Goal: Task Accomplishment & Management: Manage account settings

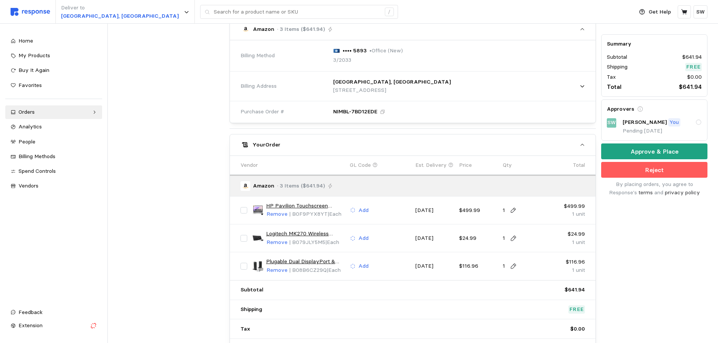
scroll to position [284, 0]
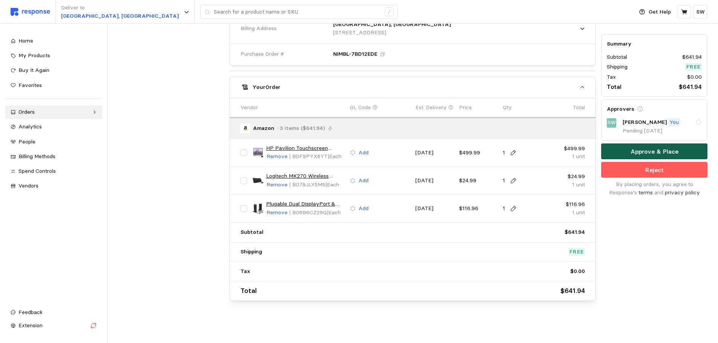
click at [617, 150] on button "Approve & Place" at bounding box center [654, 152] width 106 height 16
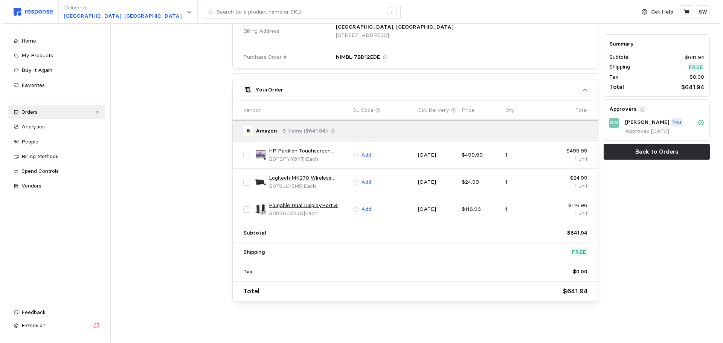
scroll to position [0, 0]
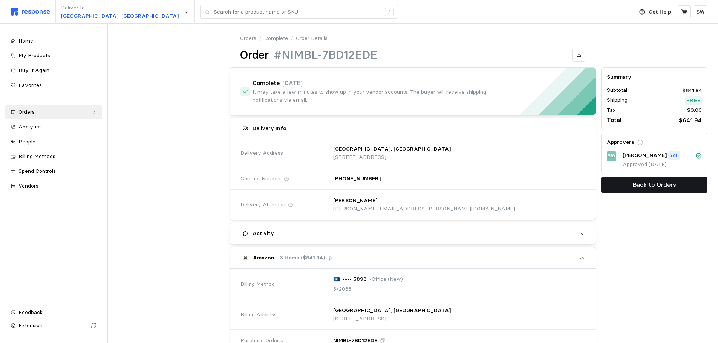
click at [619, 186] on button "Back to Orders" at bounding box center [654, 185] width 106 height 16
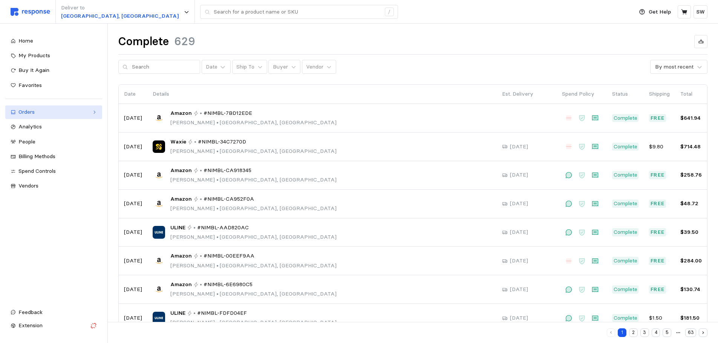
click at [56, 112] on div "Orders" at bounding box center [53, 112] width 70 height 8
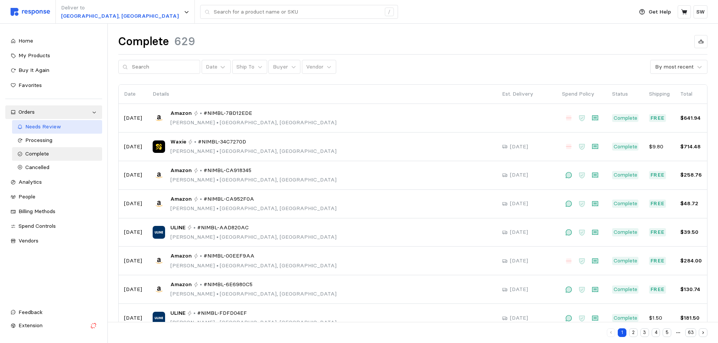
click at [34, 129] on span "Needs Review" at bounding box center [43, 126] width 36 height 7
